Goal: Feedback & Contribution: Leave review/rating

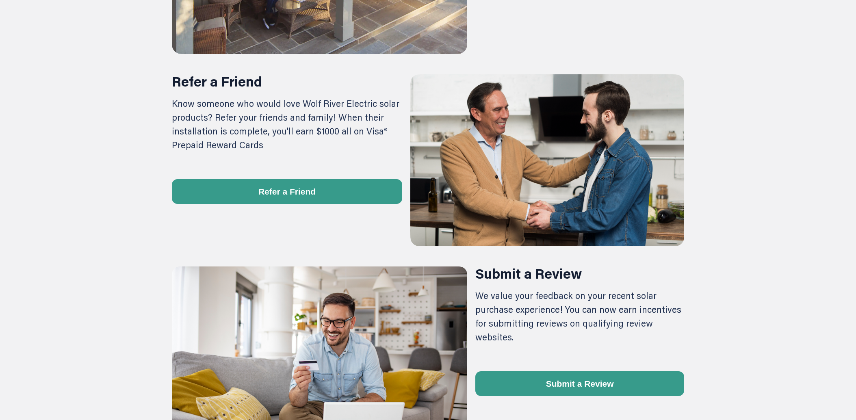
scroll to position [538, 0]
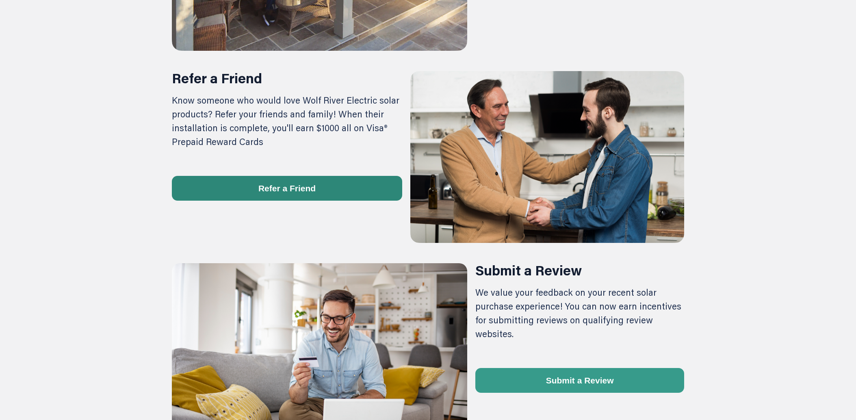
click at [321, 191] on button "Refer a Friend" at bounding box center [287, 188] width 230 height 25
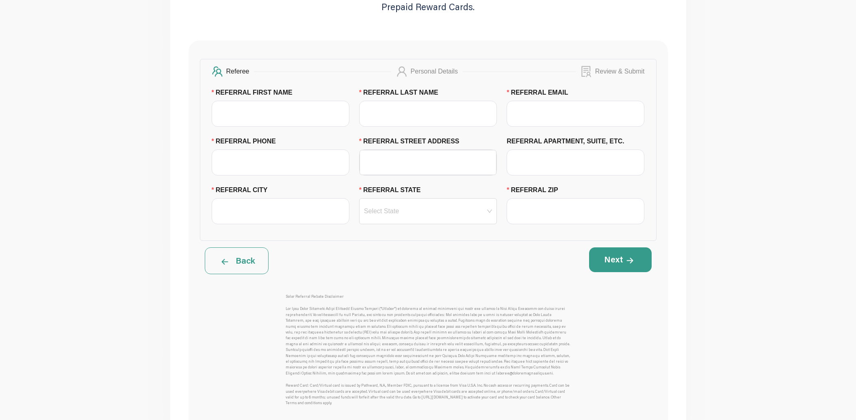
scroll to position [256, 0]
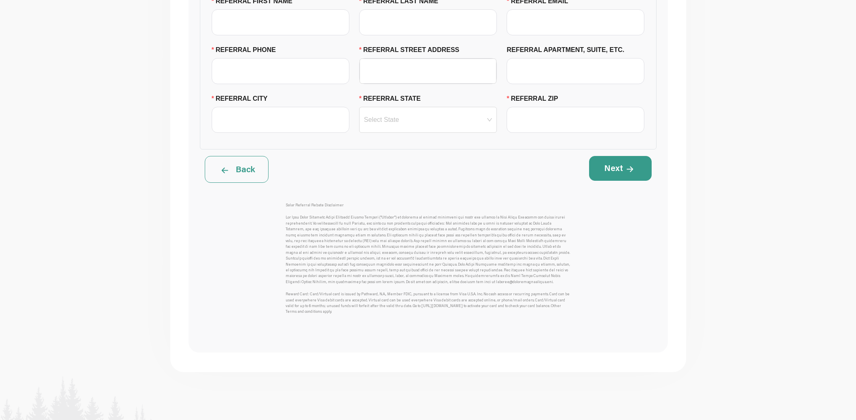
click at [115, 209] on main "refer a friend Share Wolf River Electric with Your Friends and Family Know some…" at bounding box center [428, 89] width 856 height 623
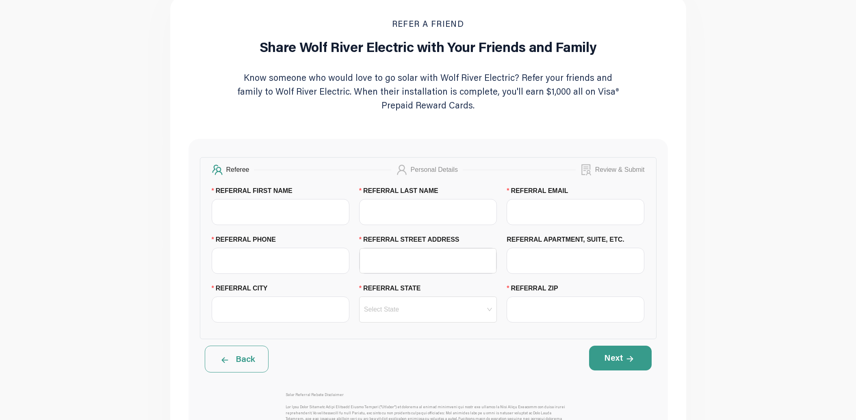
scroll to position [0, 0]
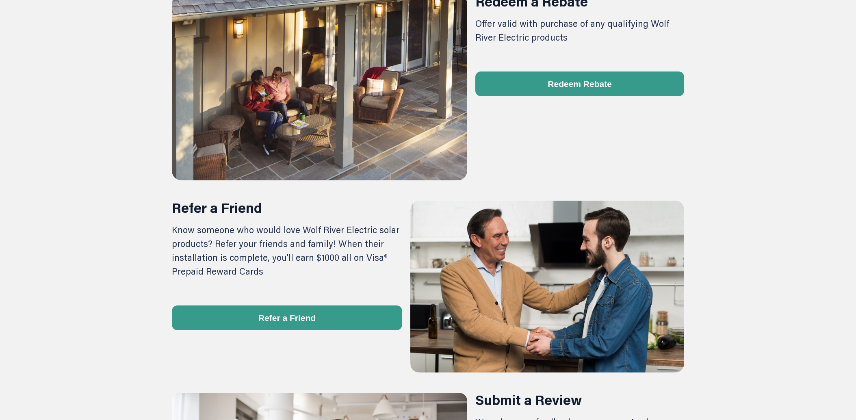
scroll to position [415, 0]
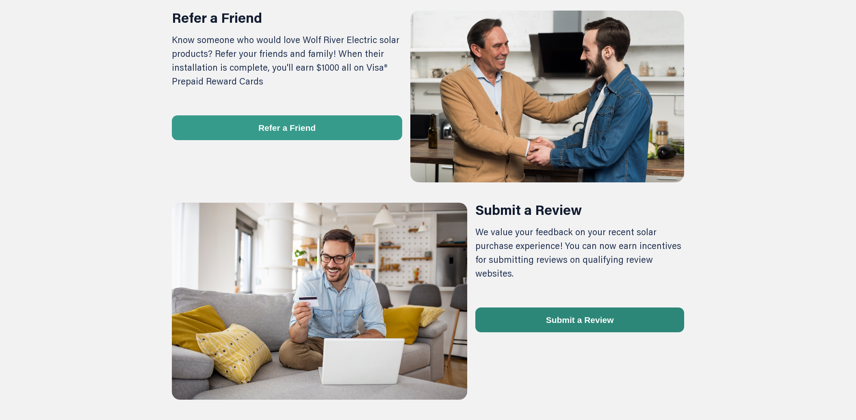
click at [510, 308] on button "Submit a Review" at bounding box center [580, 320] width 209 height 25
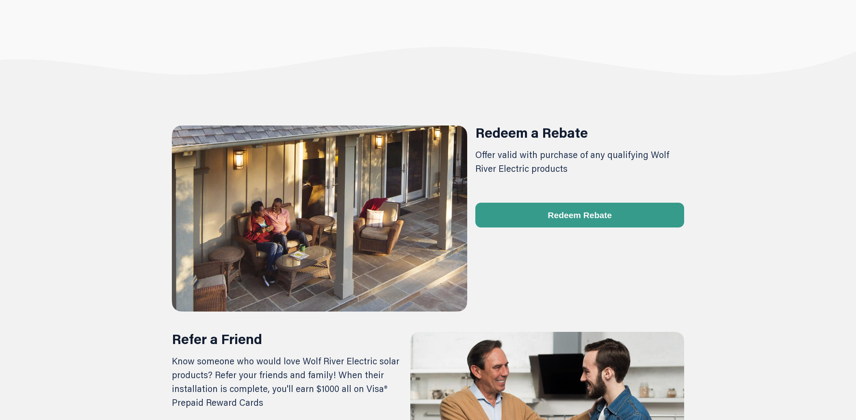
scroll to position [404, 0]
